Goal: Task Accomplishment & Management: Use online tool/utility

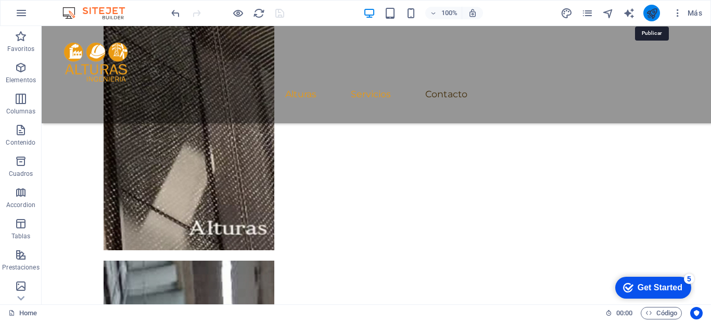
scroll to position [1498, 0]
click at [650, 12] on icon "publish" at bounding box center [652, 13] width 12 height 12
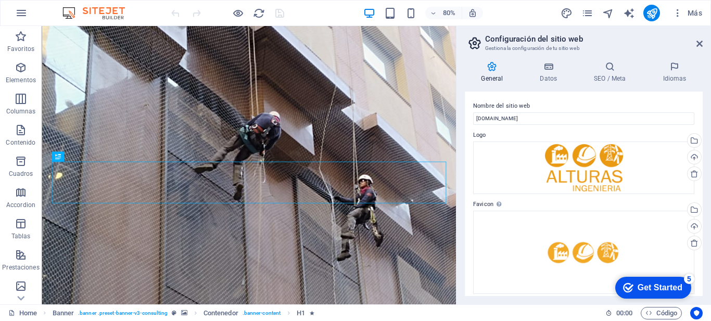
click at [37, 12] on div "80% Más" at bounding box center [356, 13] width 710 height 25
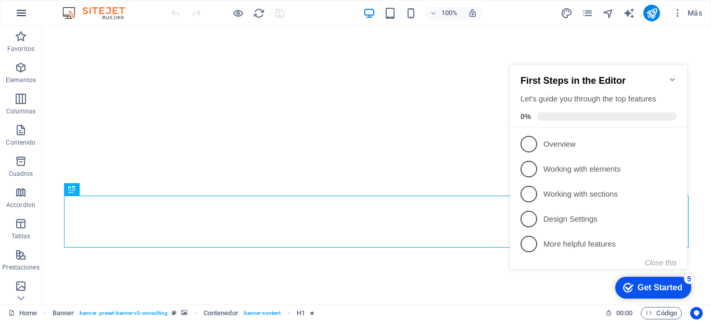
click at [21, 15] on icon "button" at bounding box center [21, 13] width 12 height 12
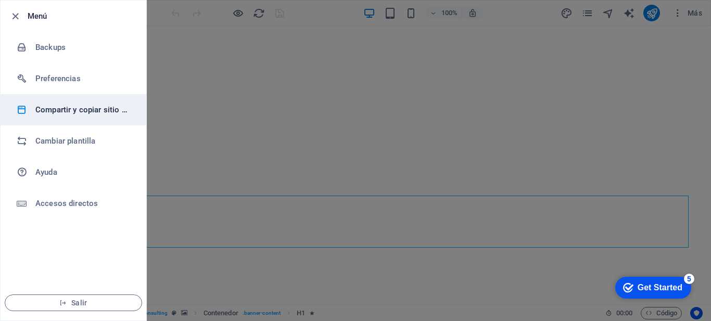
click at [87, 107] on h6 "Compartir y copiar sitio web" at bounding box center [83, 110] width 96 height 12
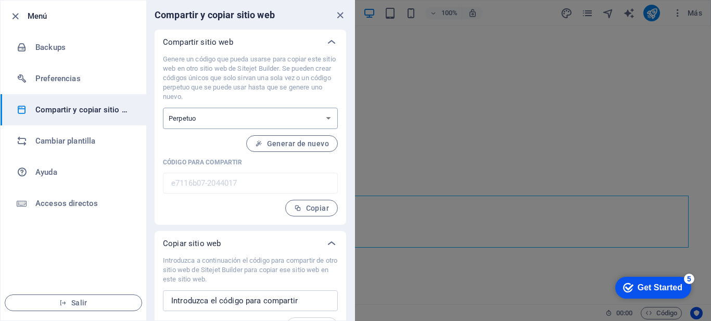
click at [329, 115] on select "Único Perpetuo" at bounding box center [250, 118] width 175 height 21
click at [163, 108] on select "Único Perpetuo" at bounding box center [250, 118] width 175 height 21
click at [273, 146] on span "Generar de nuevo" at bounding box center [292, 143] width 74 height 8
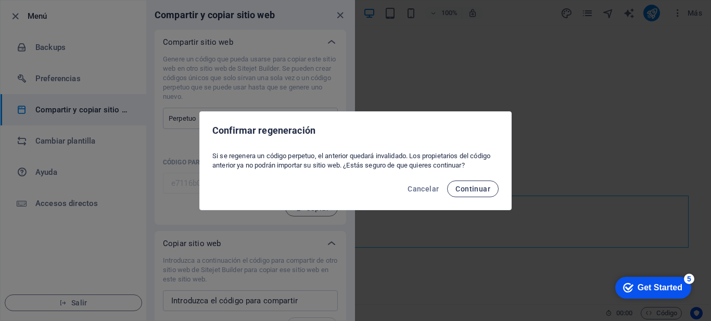
click at [487, 186] on span "Continuar" at bounding box center [472, 189] width 35 height 8
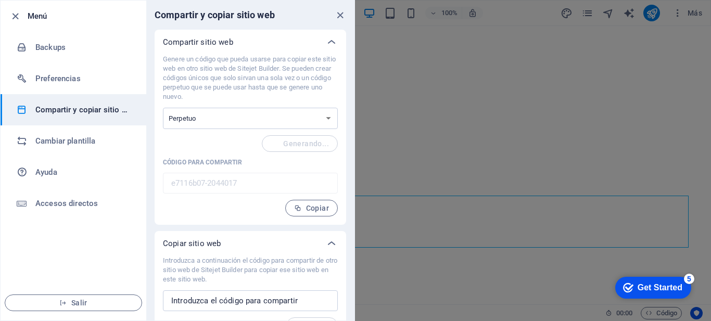
type input "da8a9404-2044017"
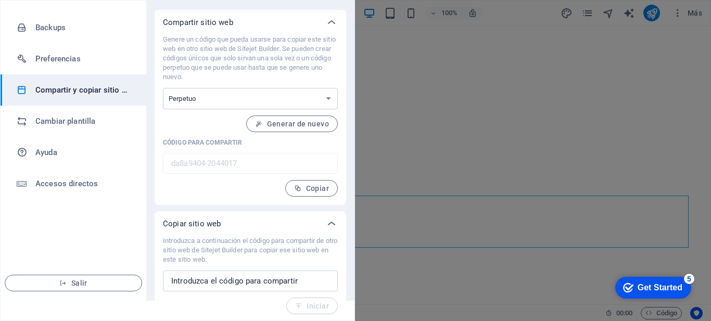
scroll to position [22, 0]
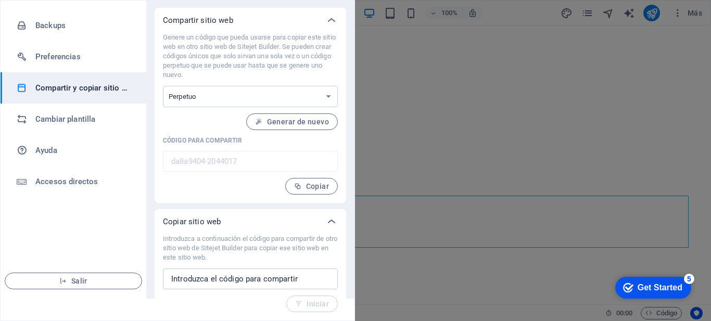
click at [182, 160] on input "da8a9404-2044017" at bounding box center [250, 161] width 175 height 21
click at [298, 193] on button "Copiar" at bounding box center [311, 186] width 53 height 17
click at [244, 280] on input "text" at bounding box center [250, 278] width 175 height 21
paste input "da8a9404-2044017"
type input "da8a9404-2044017"
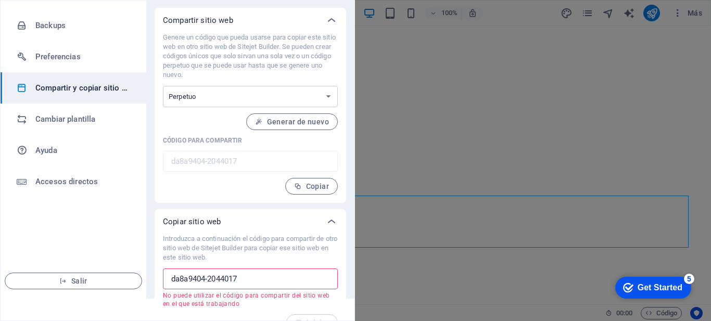
scroll to position [41, 0]
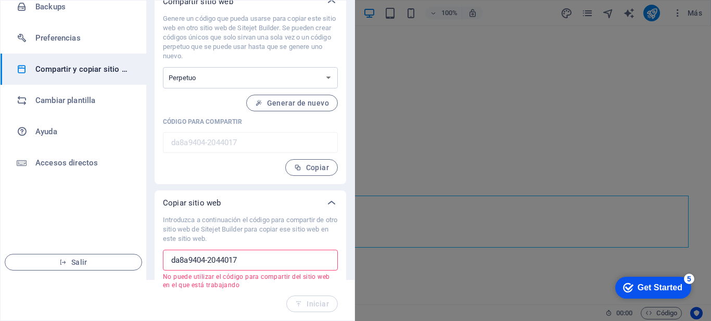
click at [614, 155] on div at bounding box center [355, 160] width 711 height 321
